Goal: Information Seeking & Learning: Compare options

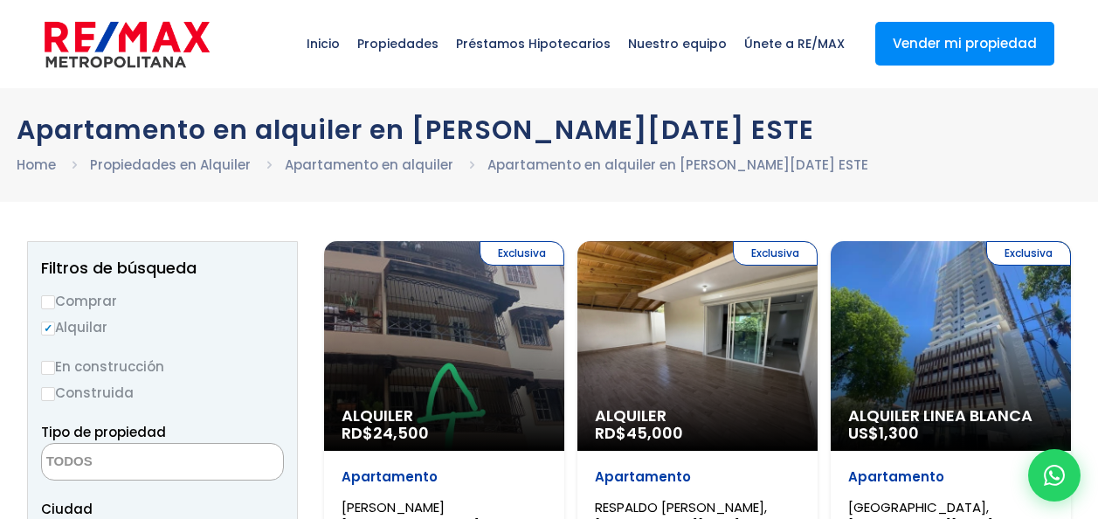
select select
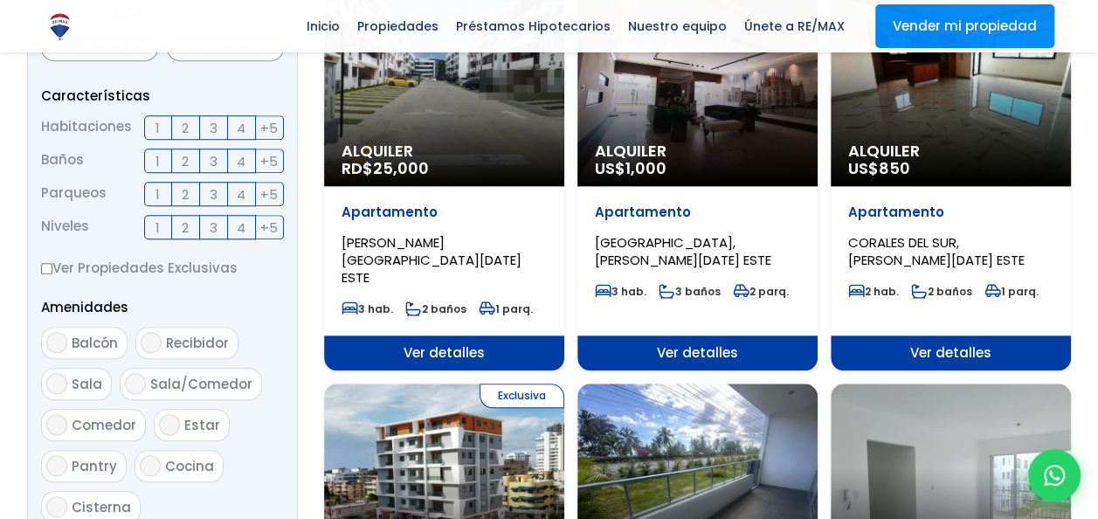
scroll to position [699, 0]
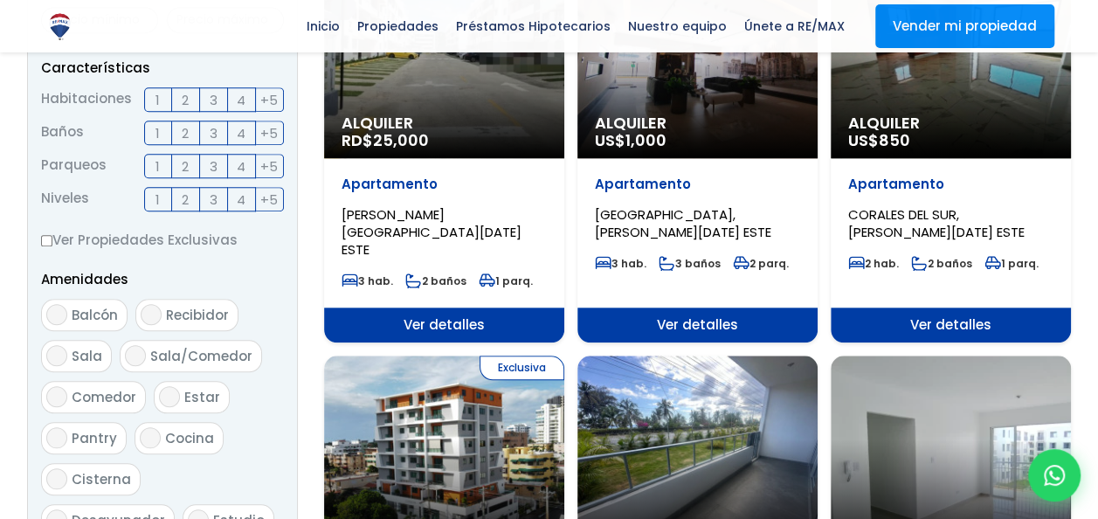
click at [161, 162] on label "1" at bounding box center [158, 166] width 28 height 24
click at [0, 0] on input "1" at bounding box center [0, 0] width 0 height 0
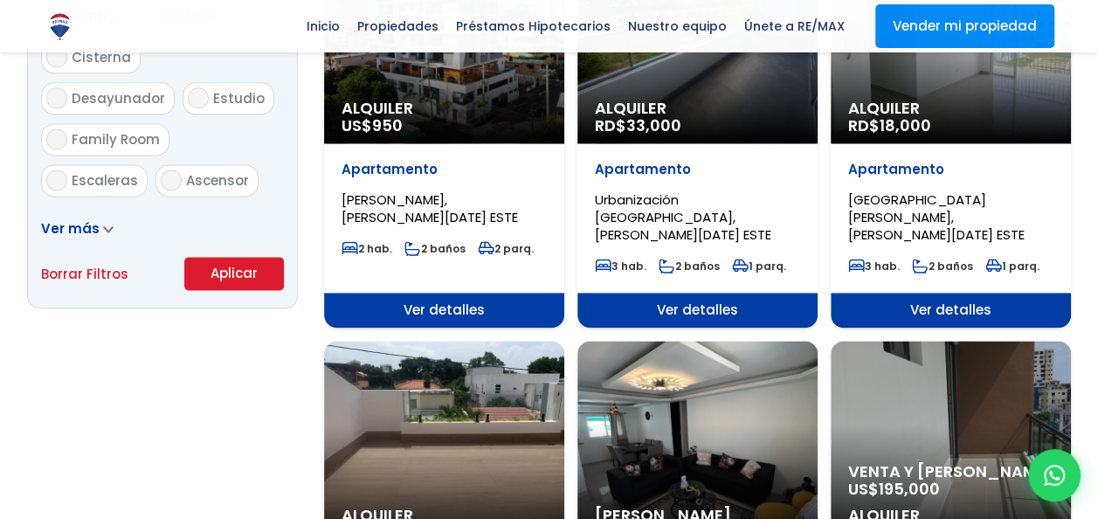
scroll to position [1135, 0]
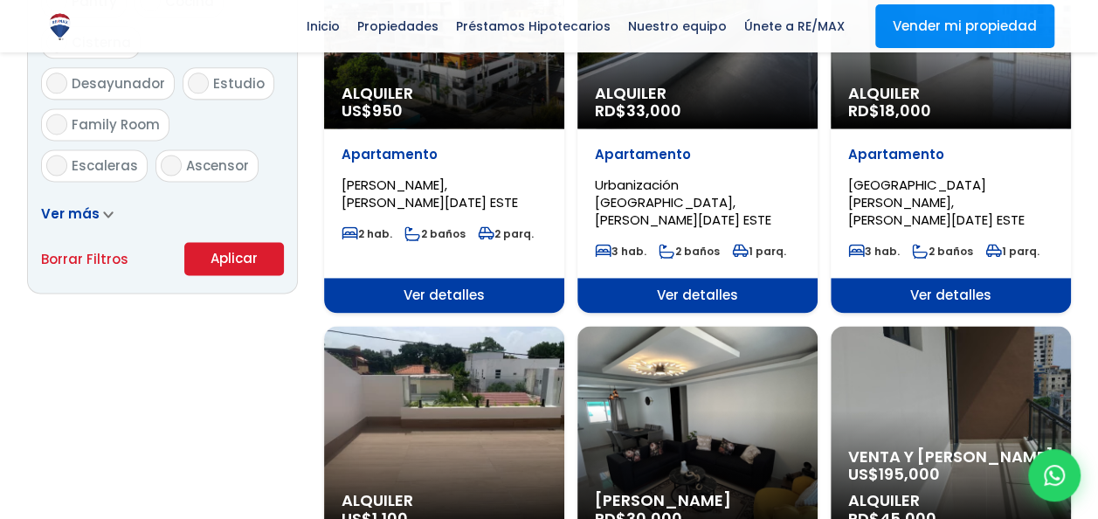
click at [258, 265] on button "Aplicar" at bounding box center [234, 258] width 100 height 33
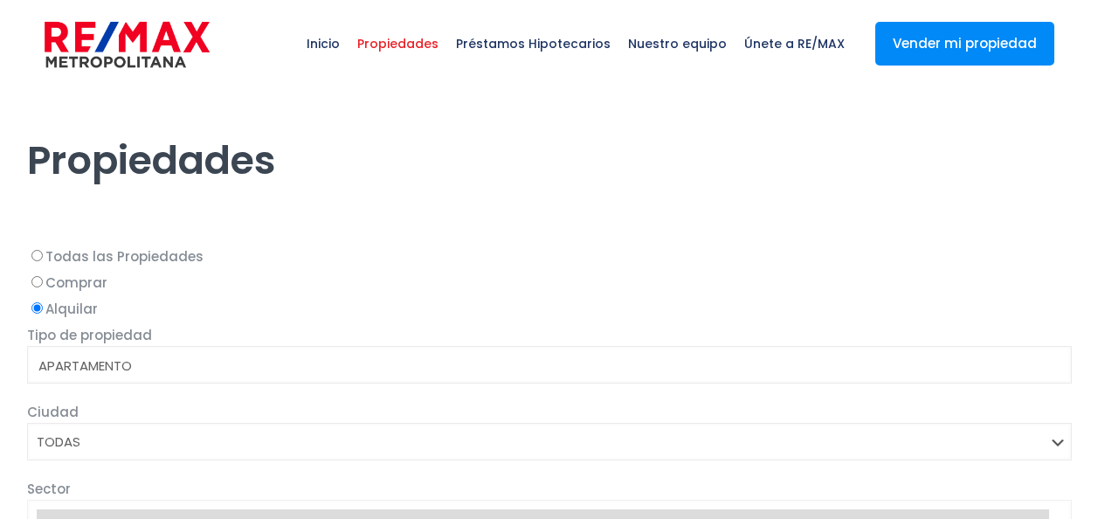
select select
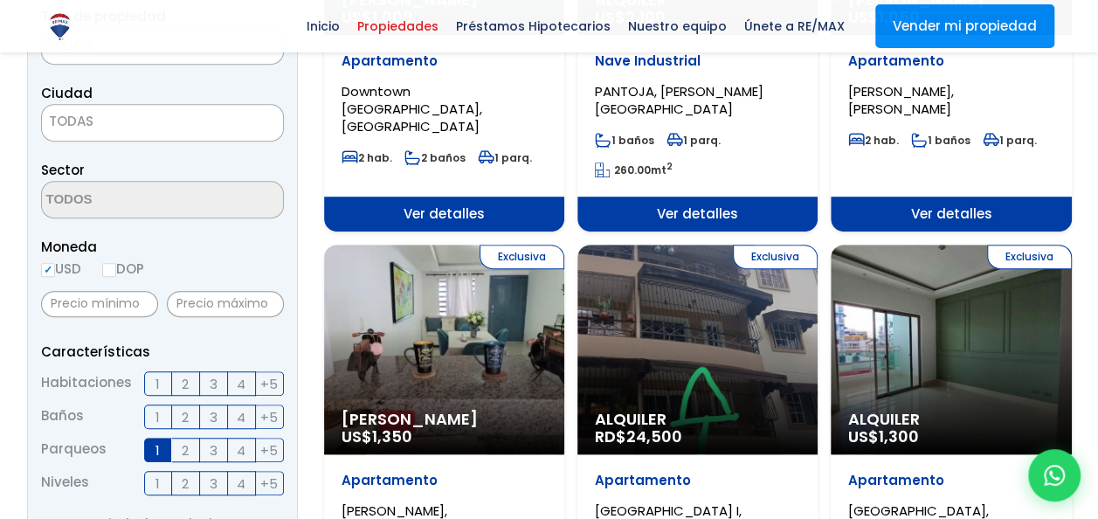
scroll to position [437, 0]
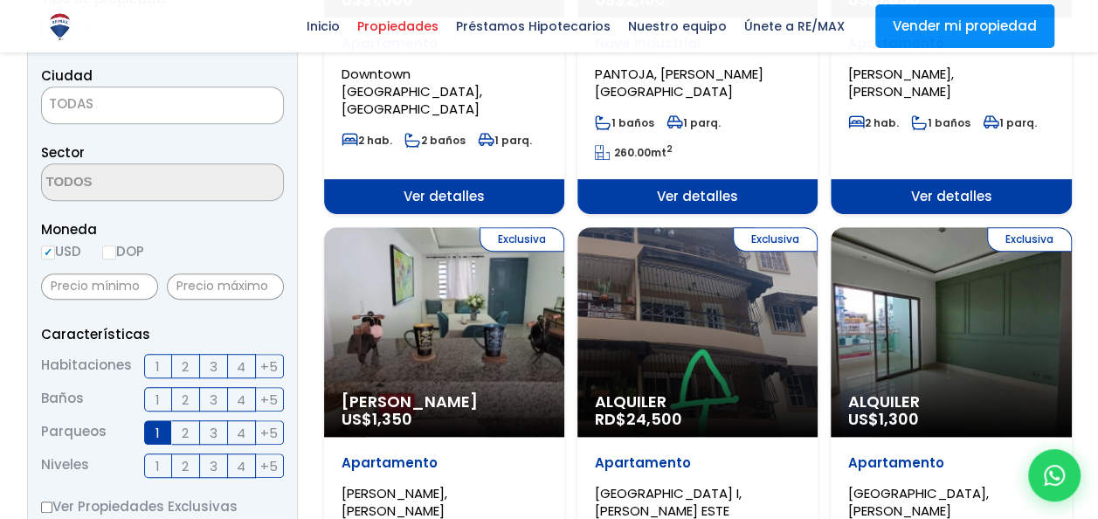
click at [112, 249] on input "DOP" at bounding box center [109, 252] width 14 height 14
radio input "true"
click at [122, 279] on input "text" at bounding box center [99, 286] width 117 height 26
type input "15,000"
click at [216, 288] on input "text" at bounding box center [225, 286] width 117 height 26
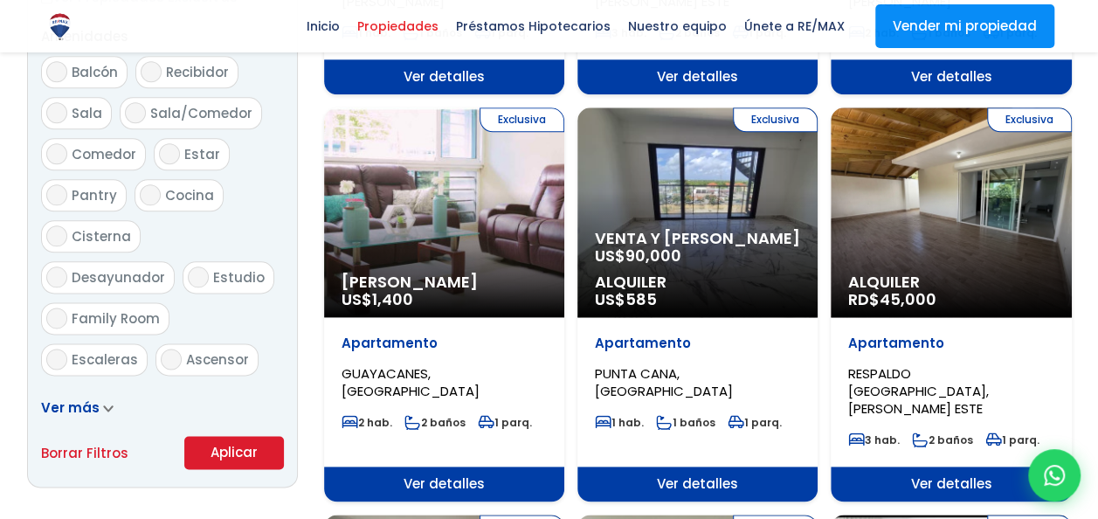
scroll to position [960, 0]
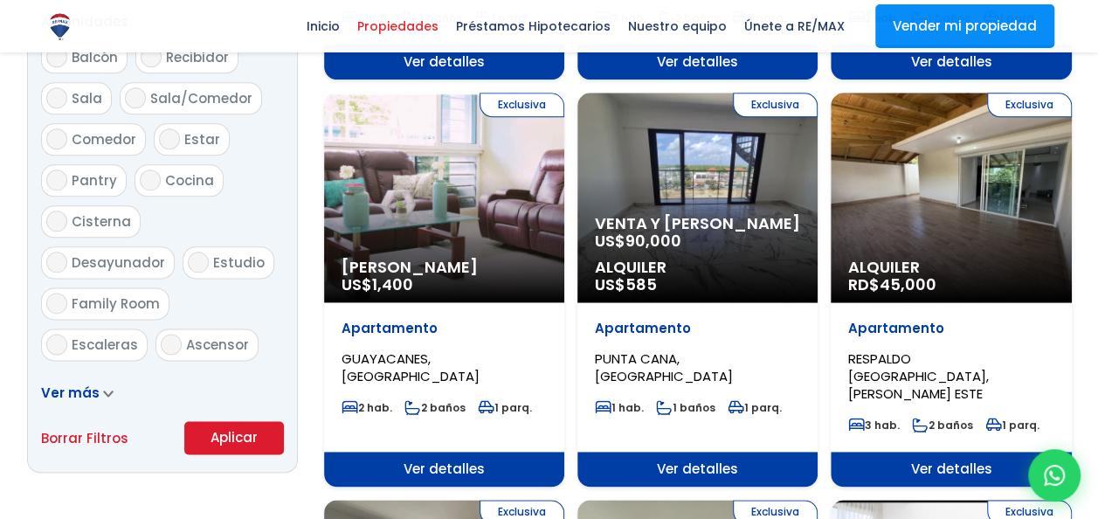
type input "20,000"
click at [268, 432] on button "Aplicar" at bounding box center [234, 437] width 100 height 33
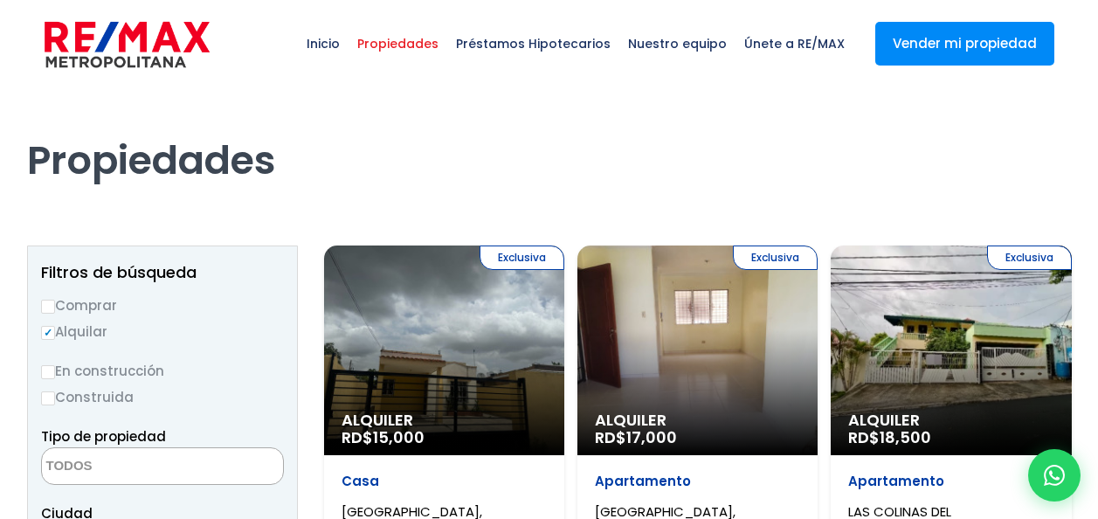
select select
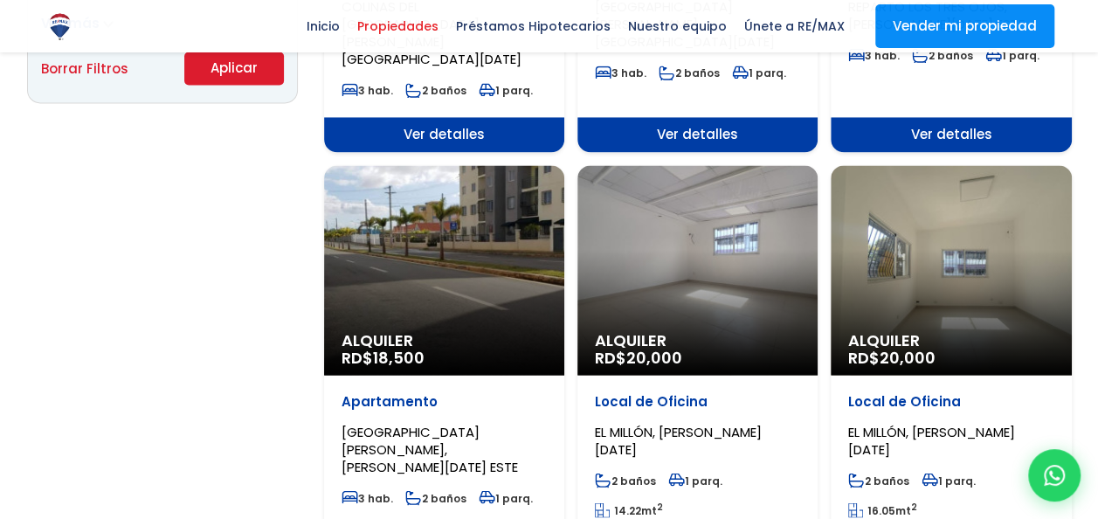
scroll to position [1397, 0]
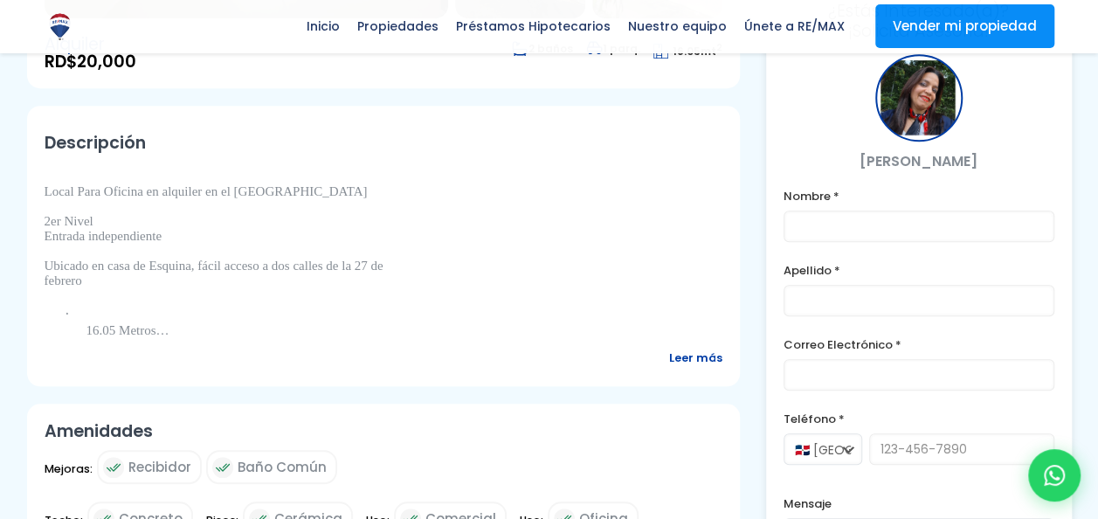
scroll to position [524, 0]
click at [679, 368] on span "Leer más" at bounding box center [695, 357] width 53 height 22
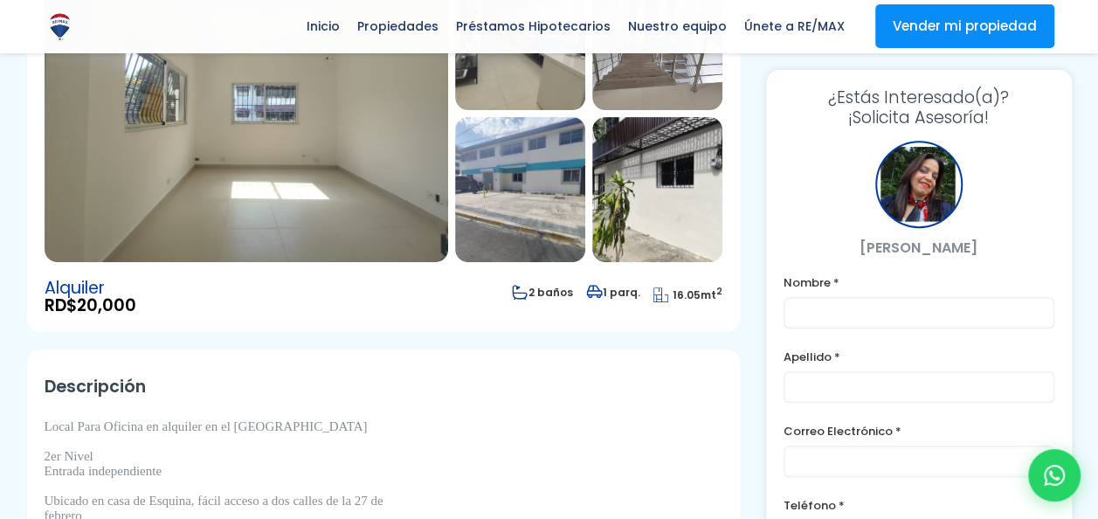
scroll to position [262, 0]
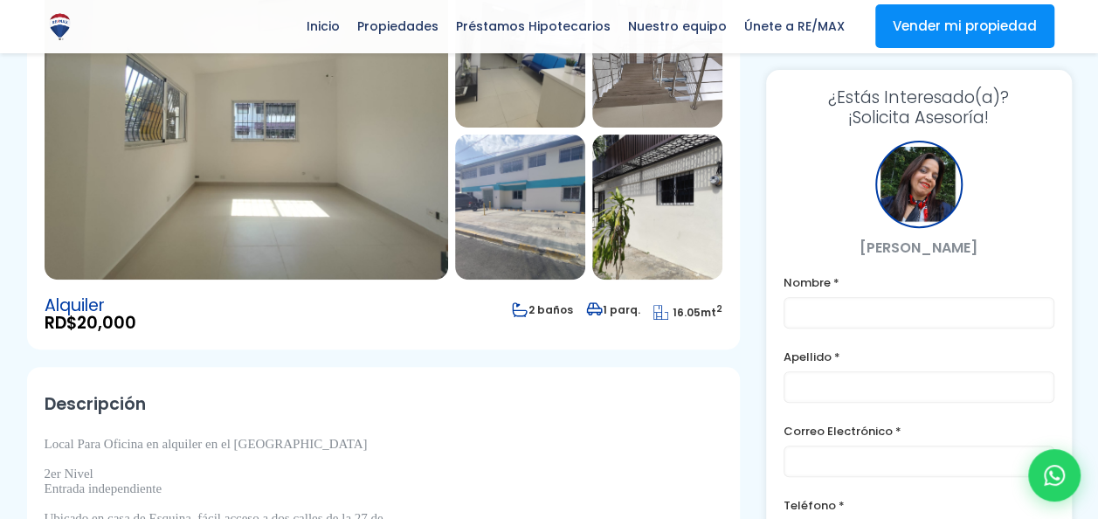
click at [266, 201] on img at bounding box center [246, 131] width 403 height 297
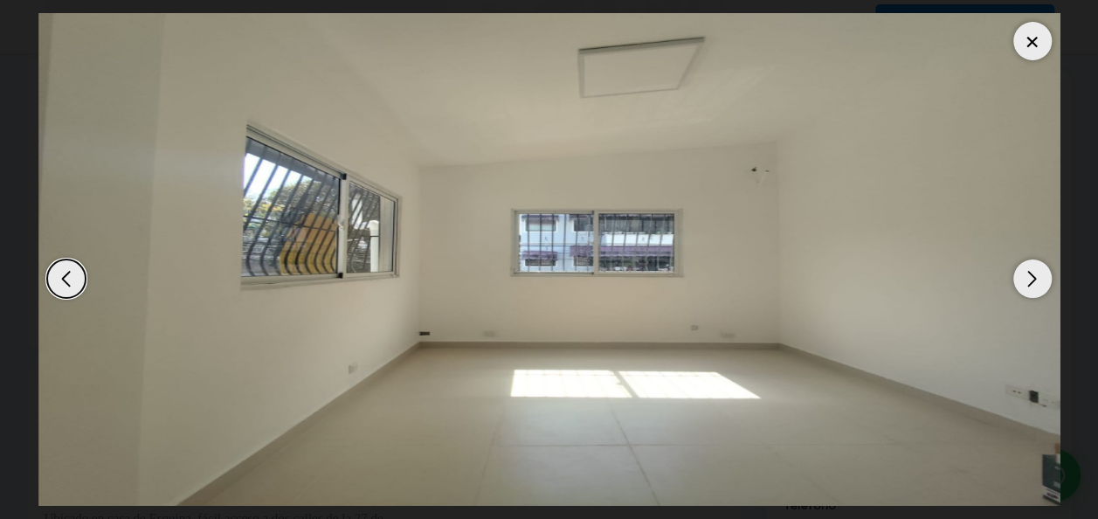
click at [1047, 279] on div "Next slide" at bounding box center [1032, 278] width 38 height 38
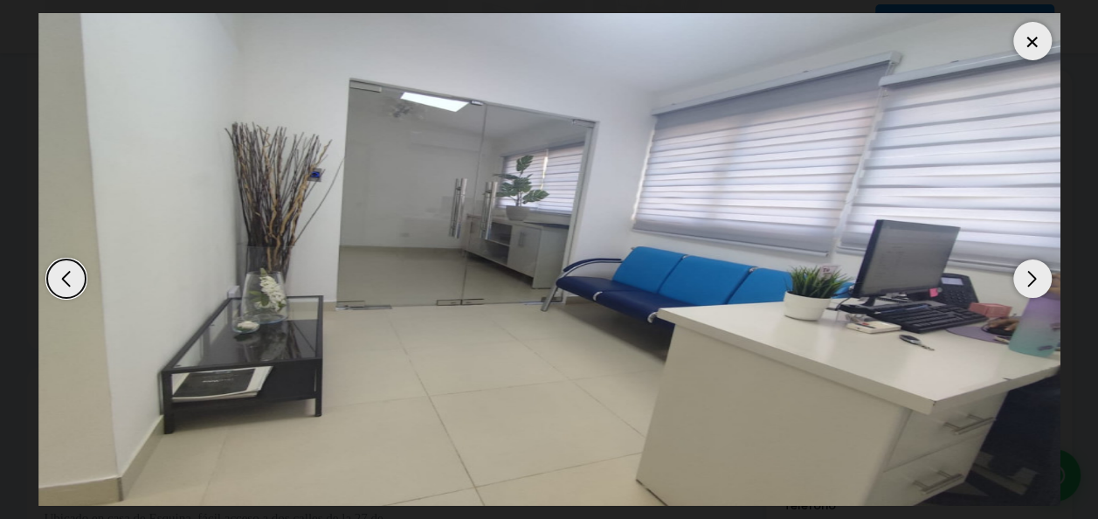
click at [1043, 278] on div "Next slide" at bounding box center [1032, 278] width 38 height 38
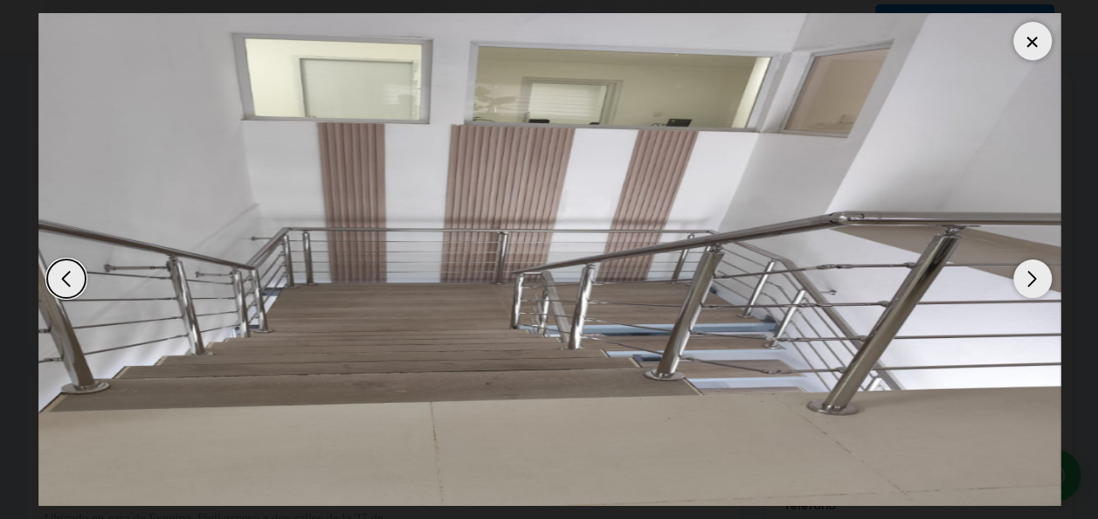
click at [1022, 35] on div at bounding box center [1032, 41] width 38 height 38
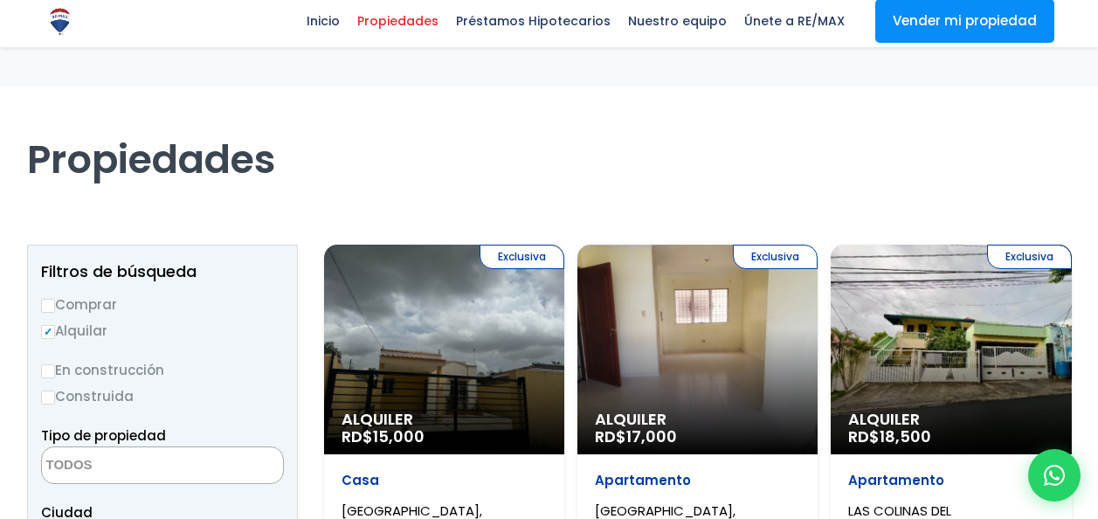
select select
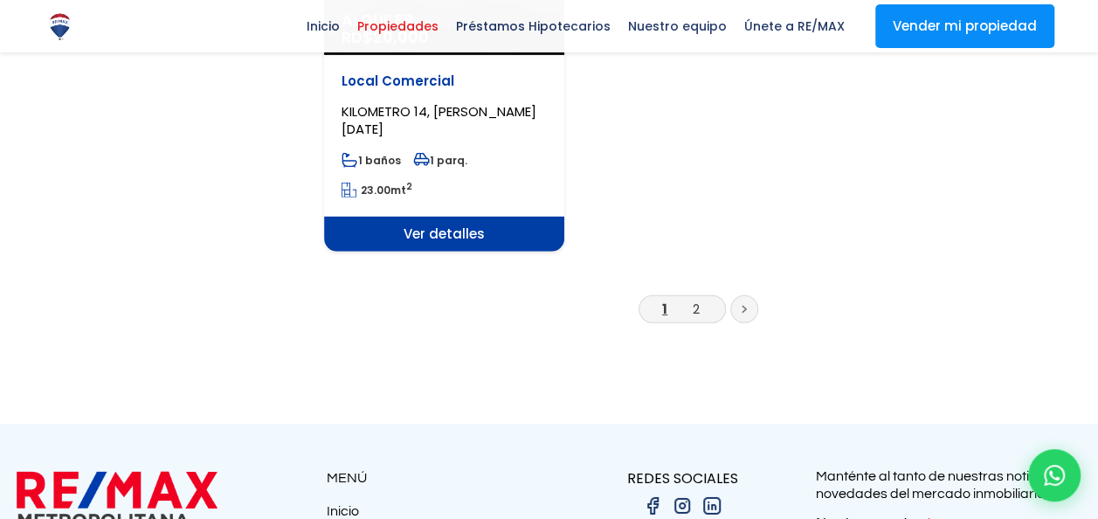
scroll to position [2358, 0]
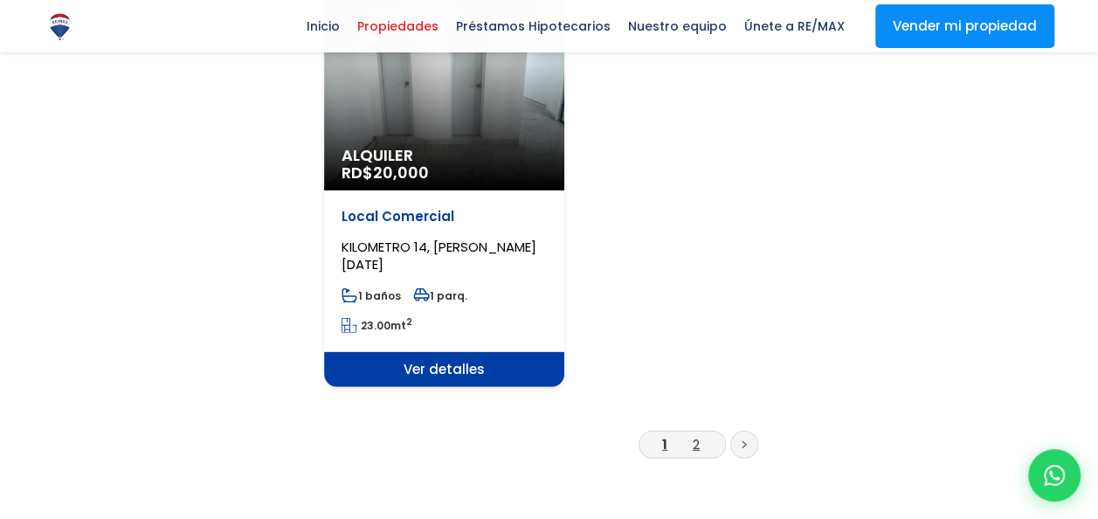
click at [693, 435] on link "2" at bounding box center [695, 444] width 7 height 18
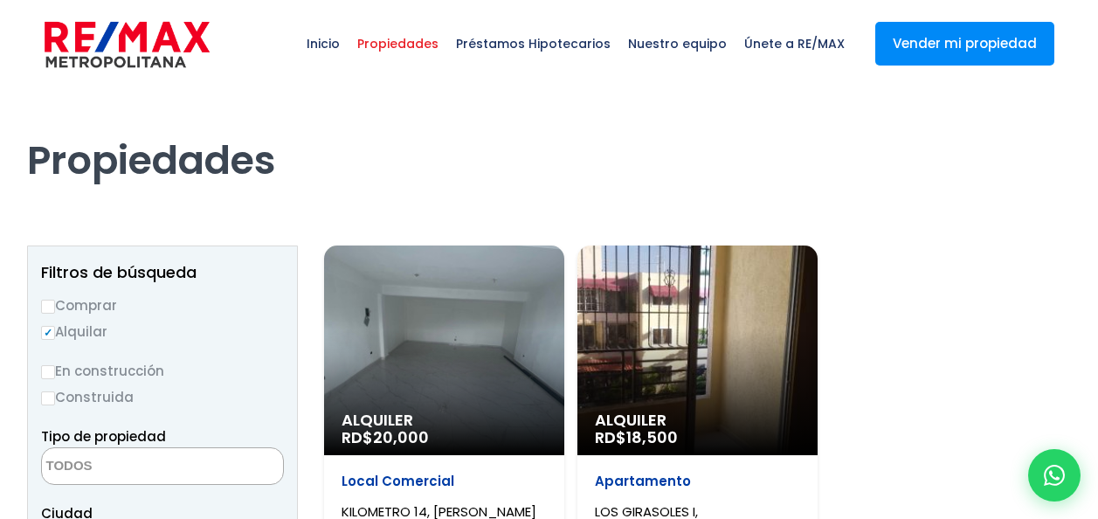
select select
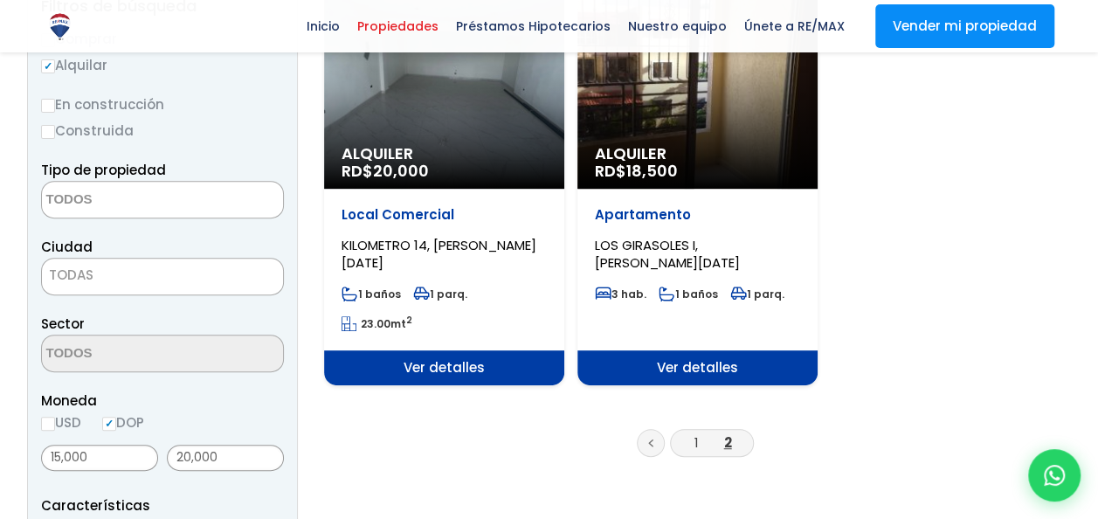
scroll to position [175, 0]
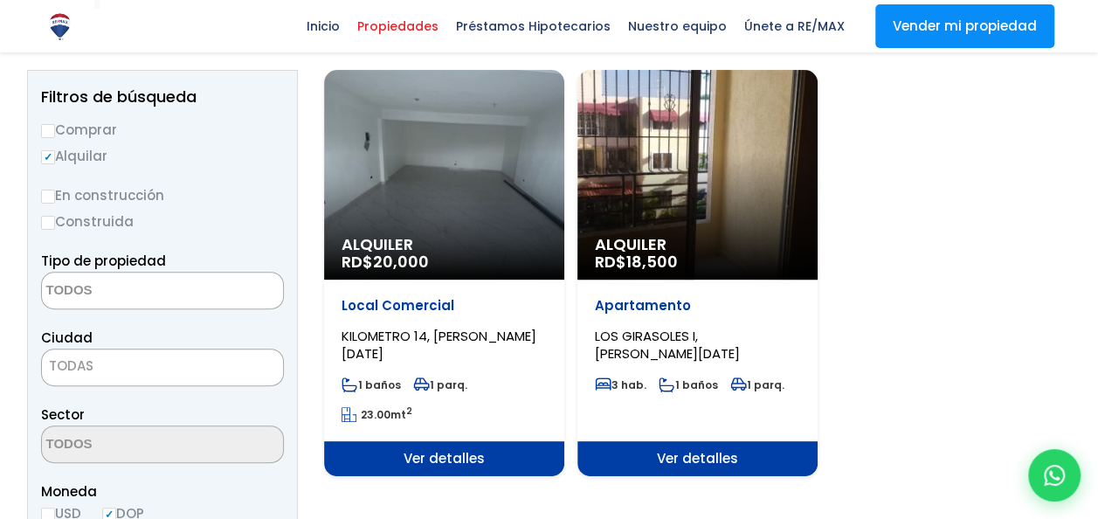
click at [547, 241] on span "Alquiler" at bounding box center [443, 244] width 205 height 17
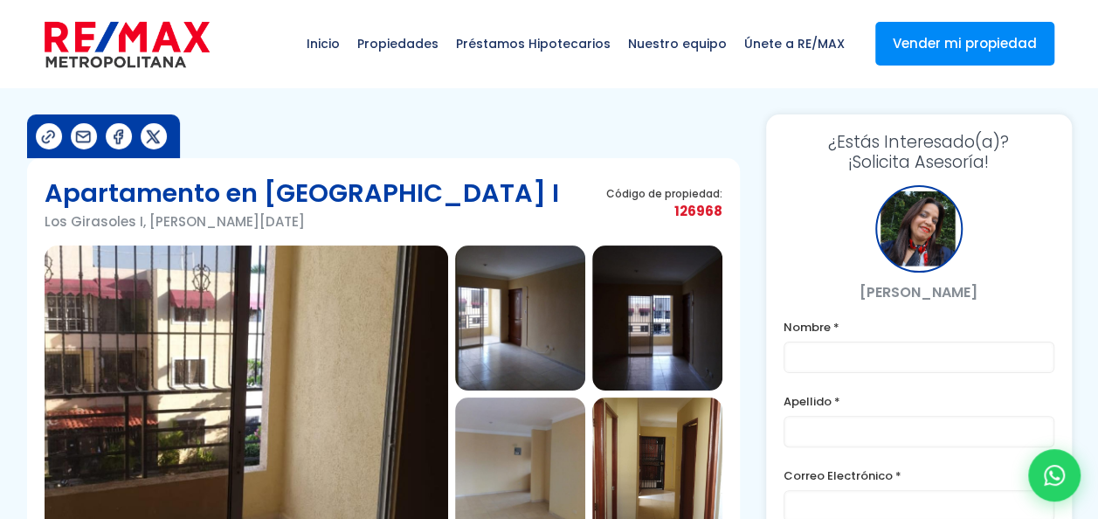
click at [228, 313] on img at bounding box center [246, 393] width 403 height 297
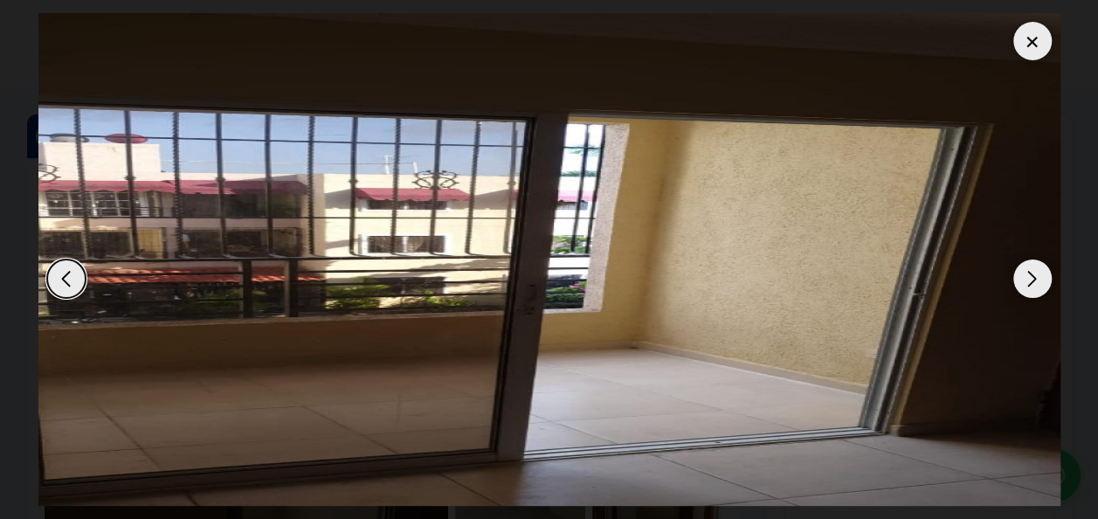
click at [1026, 290] on div "Next slide" at bounding box center [1032, 278] width 38 height 38
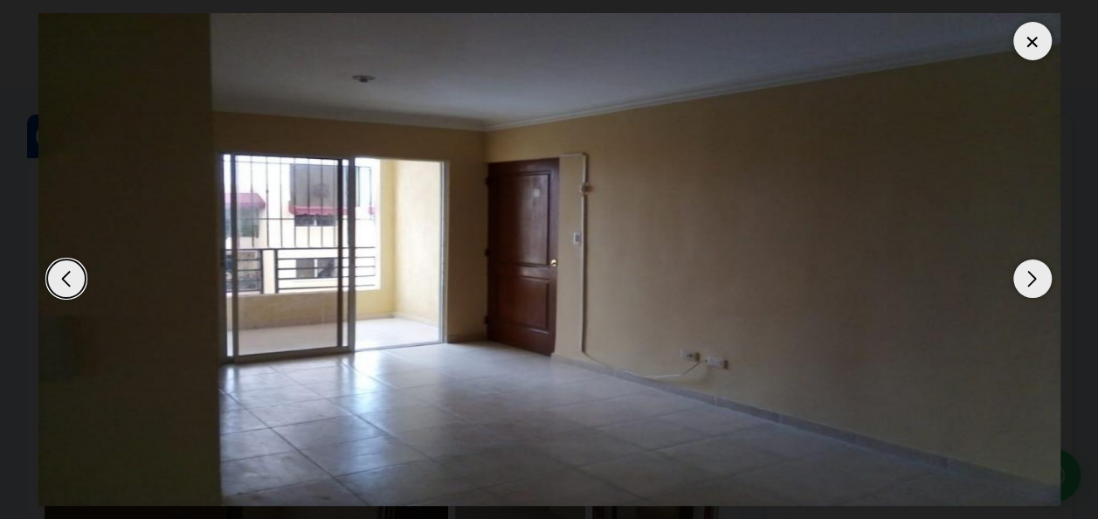
click at [1026, 290] on div "Next slide" at bounding box center [1032, 278] width 38 height 38
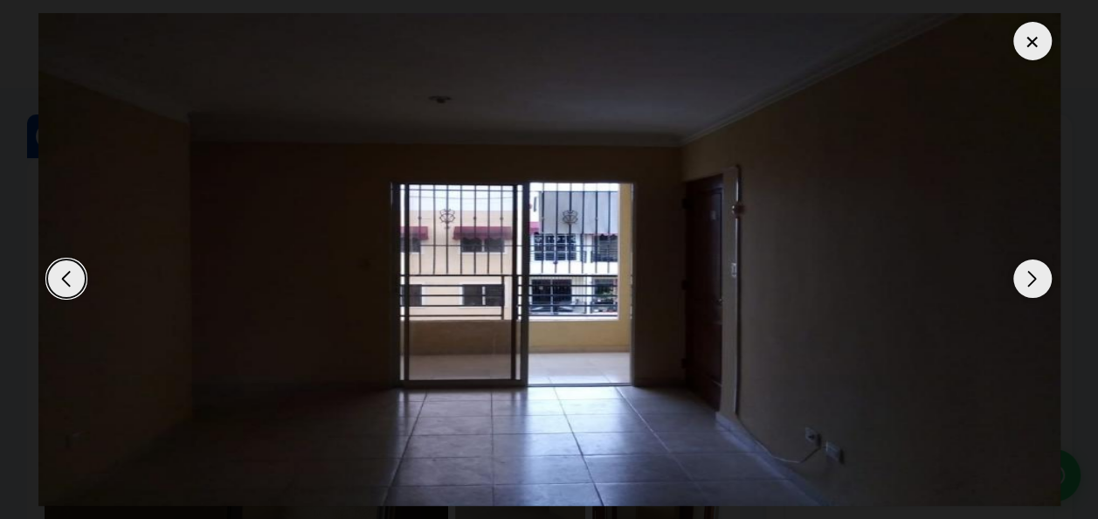
click at [1026, 290] on div "Next slide" at bounding box center [1032, 278] width 38 height 38
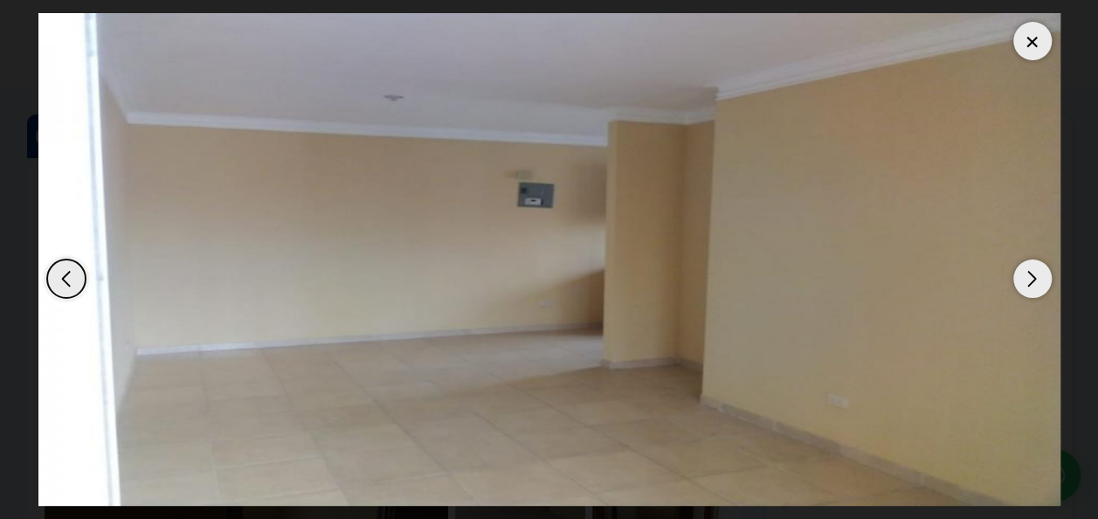
click at [1026, 290] on div "Next slide" at bounding box center [1032, 278] width 38 height 38
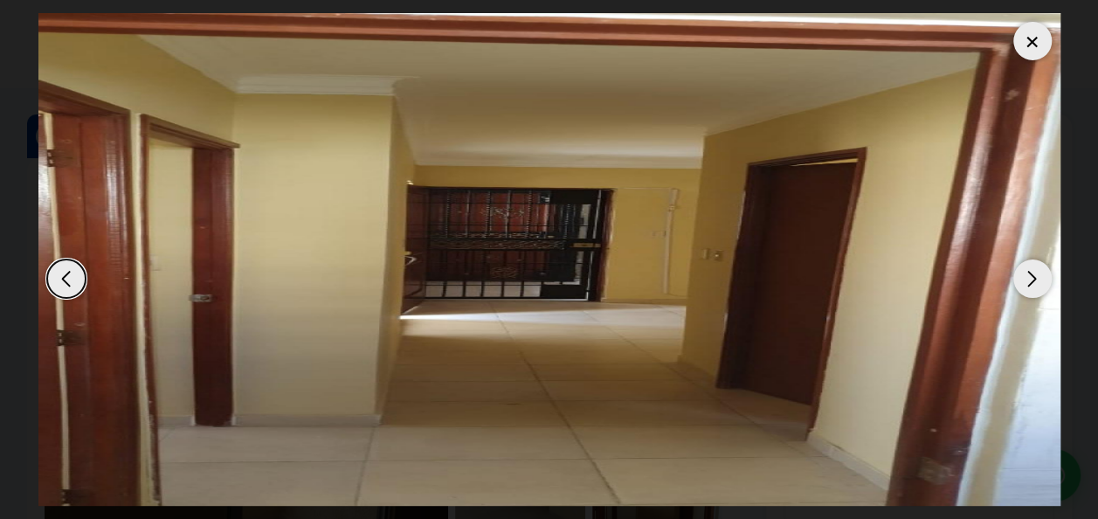
click at [1026, 290] on div "Next slide" at bounding box center [1032, 278] width 38 height 38
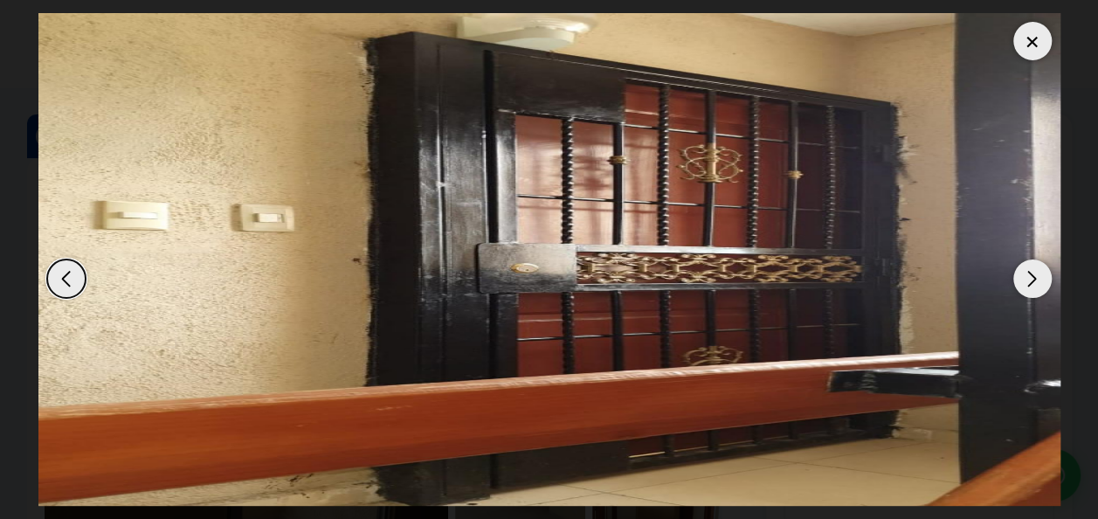
click at [1026, 290] on div "Next slide" at bounding box center [1032, 278] width 38 height 38
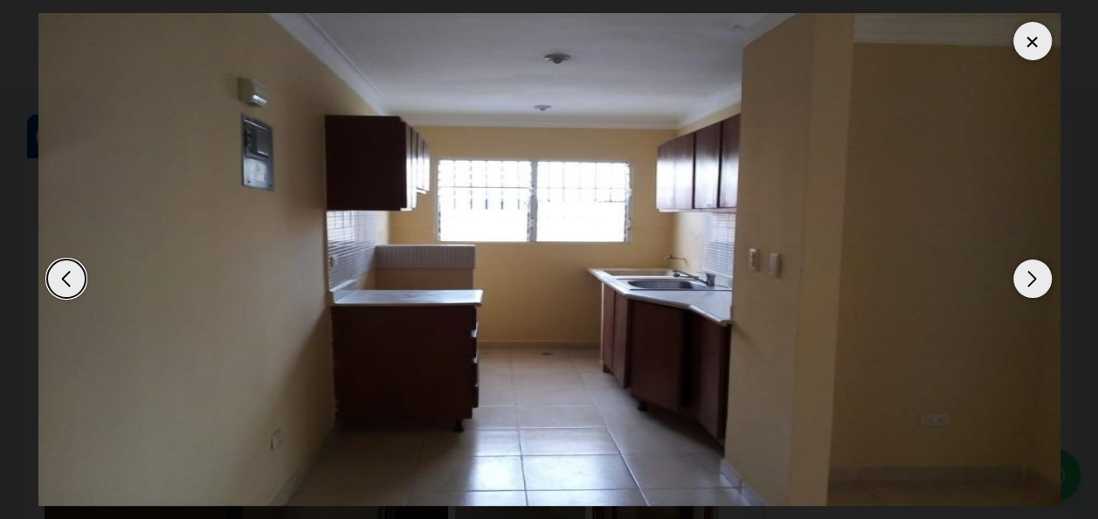
click at [1026, 290] on div "Next slide" at bounding box center [1032, 278] width 38 height 38
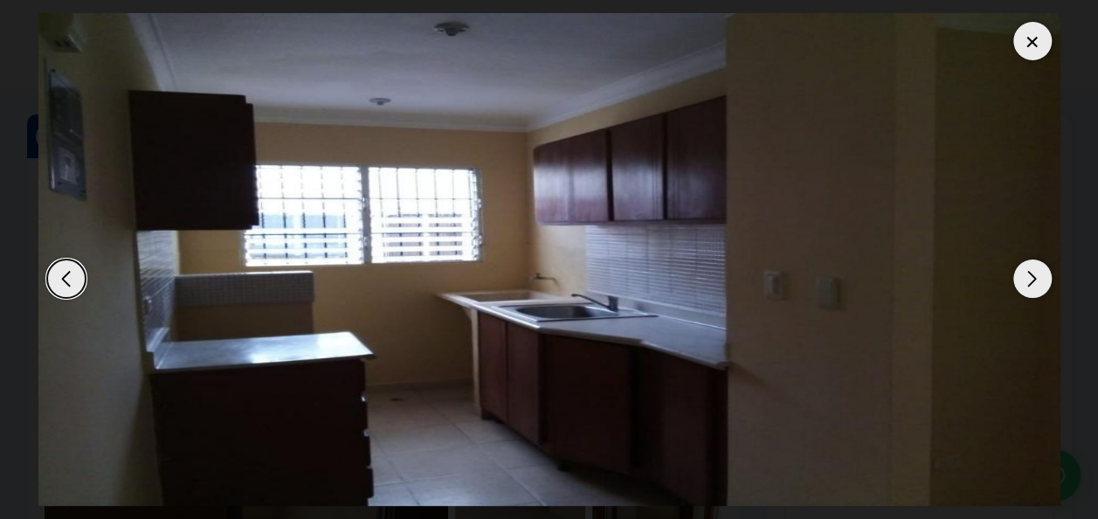
click at [1026, 290] on div "Next slide" at bounding box center [1032, 278] width 38 height 38
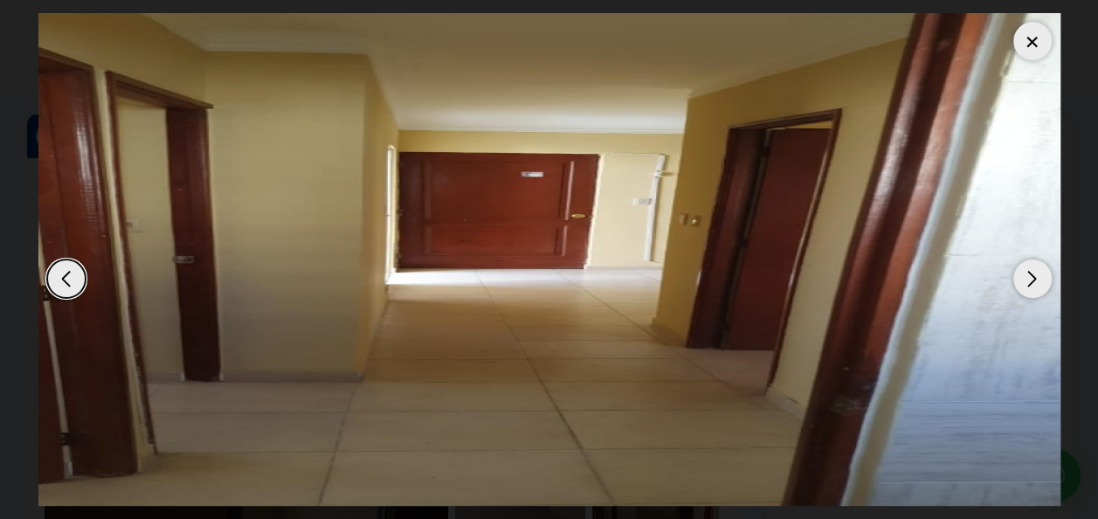
click at [1027, 45] on div at bounding box center [1032, 41] width 38 height 38
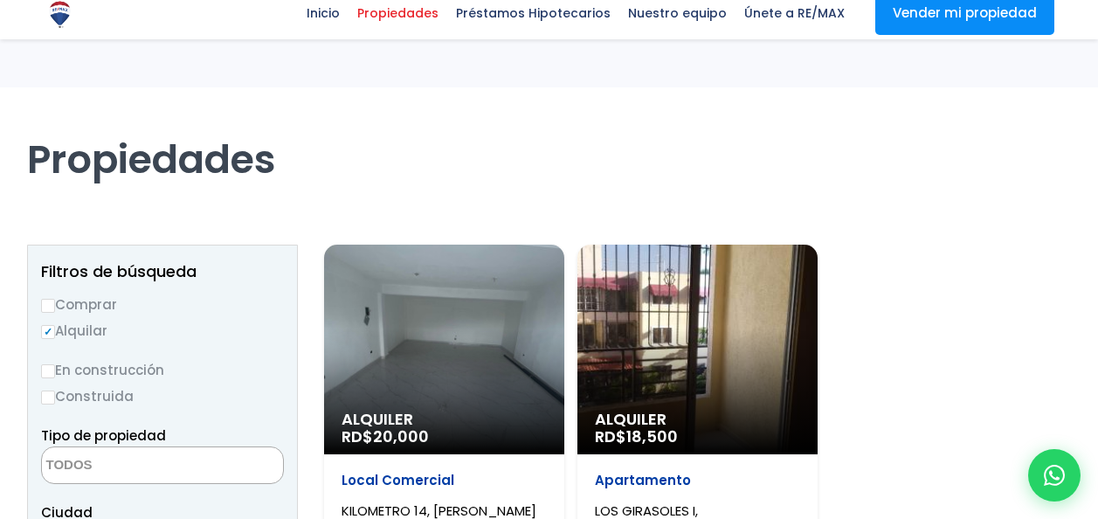
select select
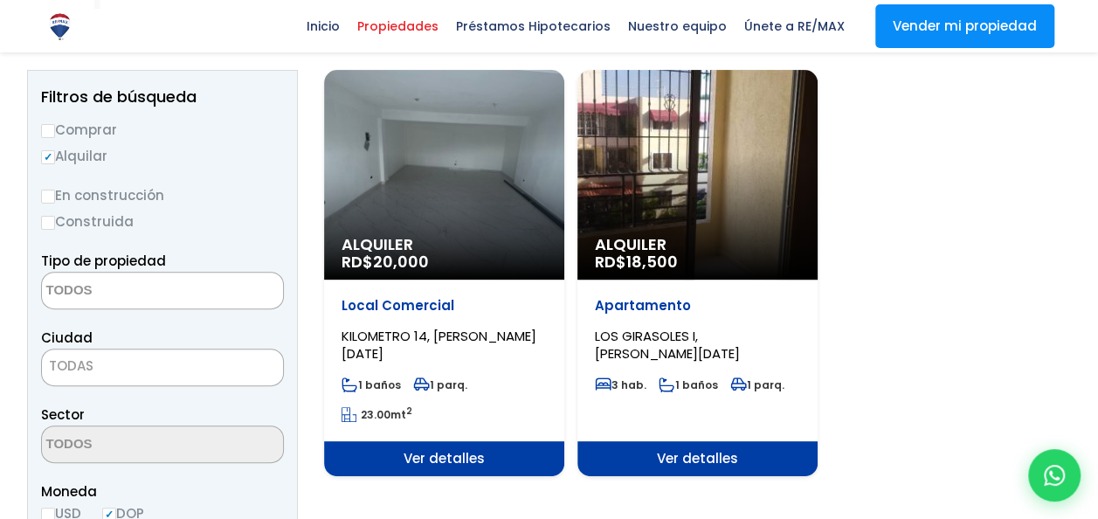
scroll to position [175, 0]
